Goal: Unclear

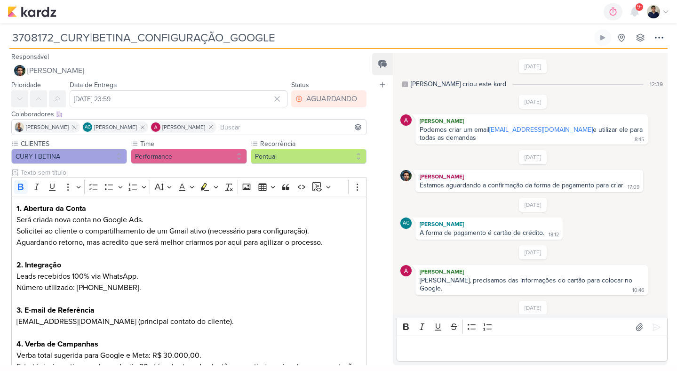
scroll to position [72, 0]
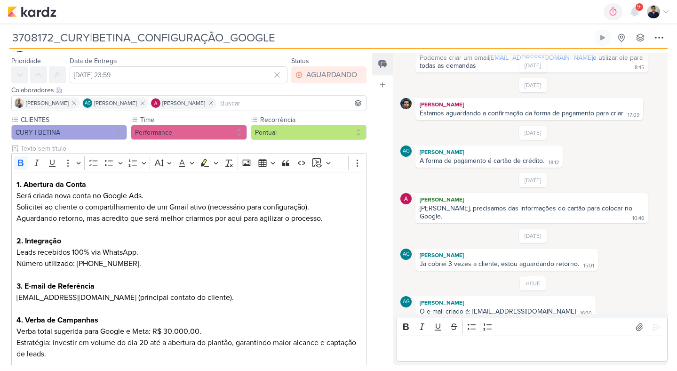
click at [495, 307] on div "O e-mail criado é: [EMAIL_ADDRESS][DOMAIN_NAME]" at bounding box center [498, 311] width 156 height 8
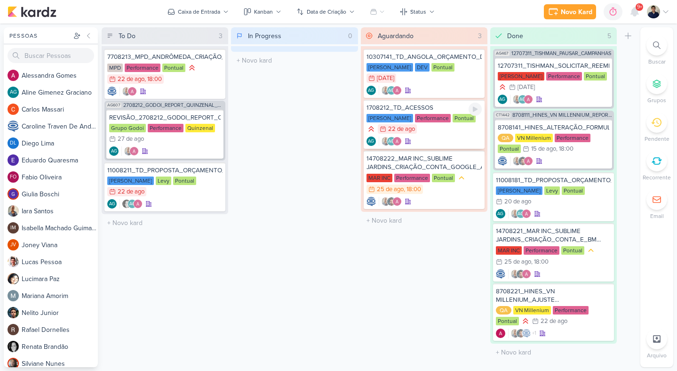
click at [453, 137] on div "AG AG" at bounding box center [423, 140] width 115 height 9
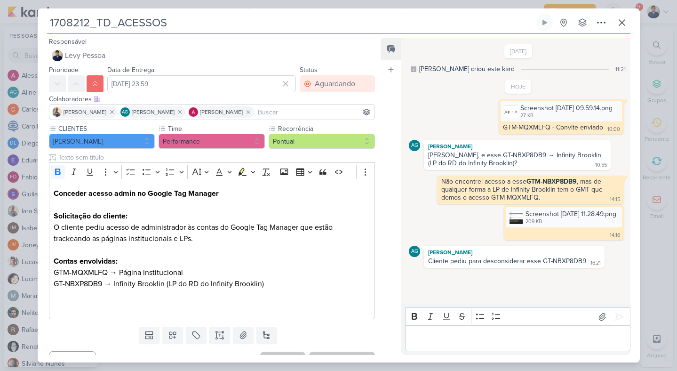
click at [493, 337] on p "Editor editing area: main" at bounding box center [517, 338] width 215 height 11
click at [623, 27] on icon at bounding box center [621, 22] width 11 height 11
